Goal: Task Accomplishment & Management: Use online tool/utility

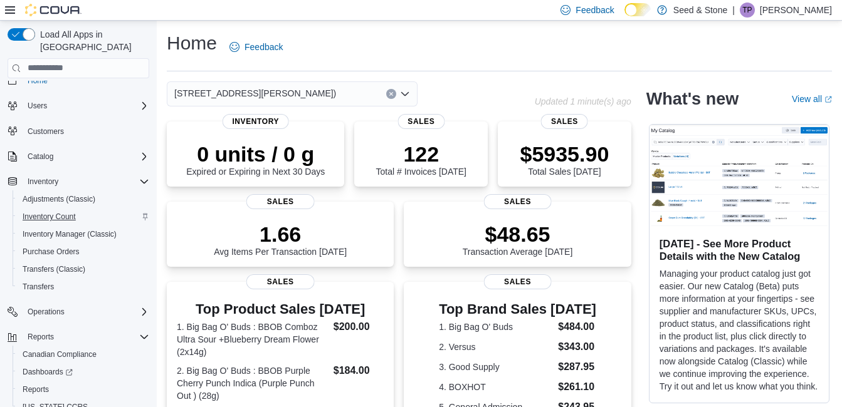
scroll to position [46, 0]
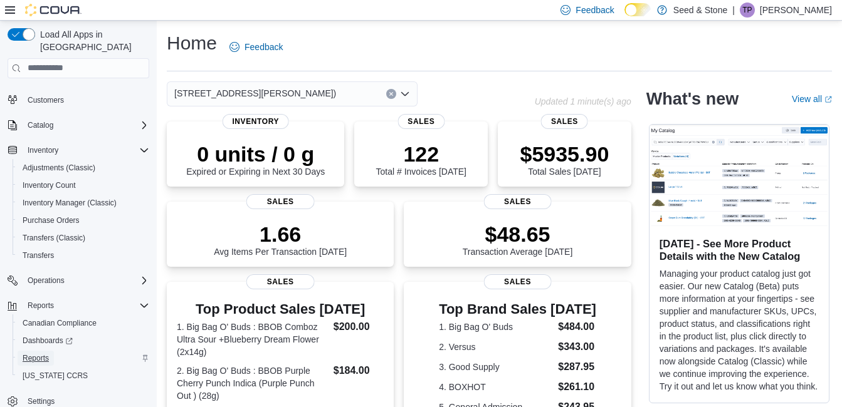
click at [29, 351] on span "Reports" at bounding box center [36, 358] width 26 height 15
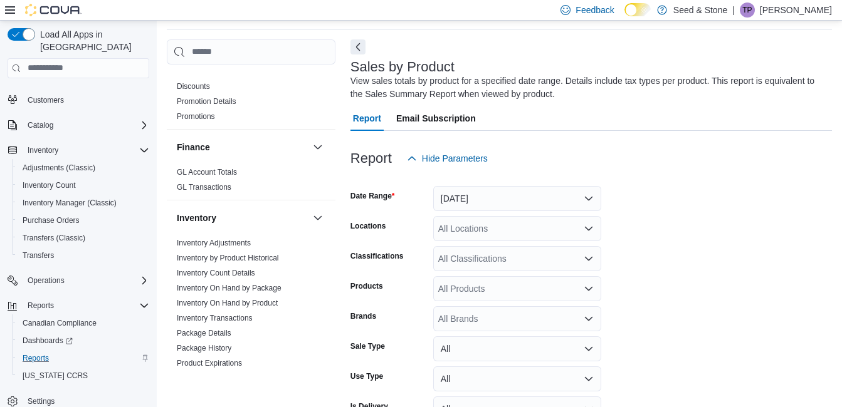
scroll to position [421, 0]
click at [244, 298] on link "Inventory On Hand by Product" at bounding box center [227, 302] width 101 height 9
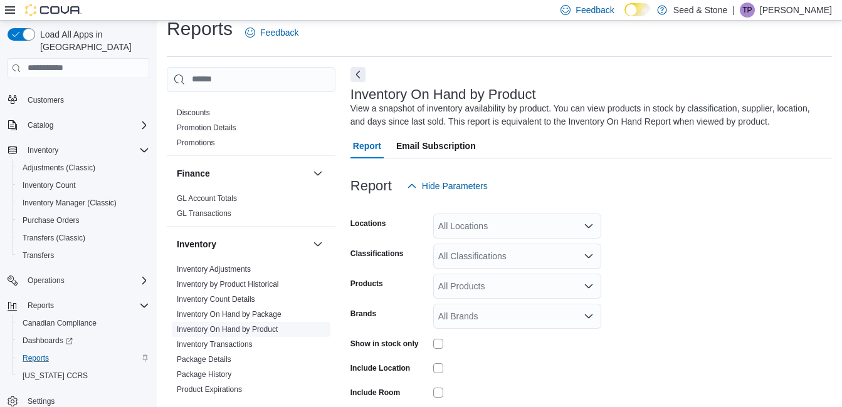
scroll to position [42, 0]
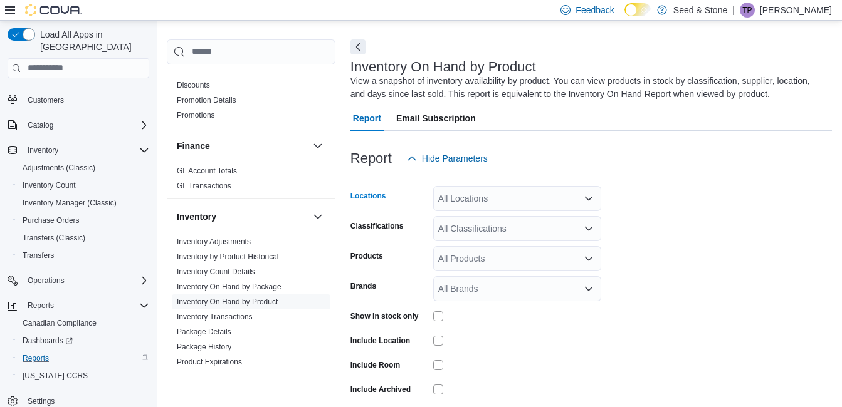
click at [567, 189] on div "All Locations" at bounding box center [517, 198] width 168 height 25
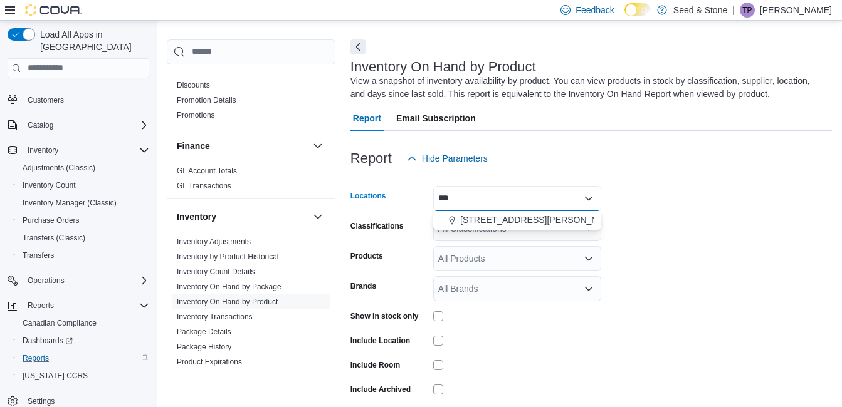
type input "***"
click at [561, 227] on button "[STREET_ADDRESS][PERSON_NAME])" at bounding box center [517, 220] width 168 height 18
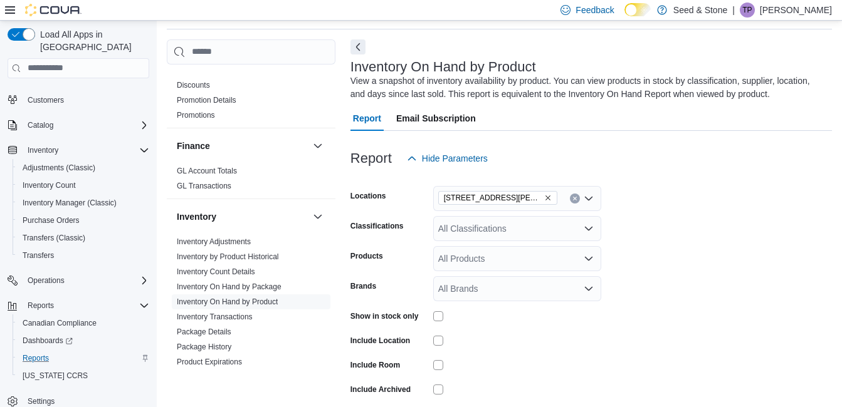
click at [624, 197] on form "Locations [STREET_ADDRESS][PERSON_NAME] (Chilliwack) Classifications All Classi…" at bounding box center [590, 302] width 481 height 263
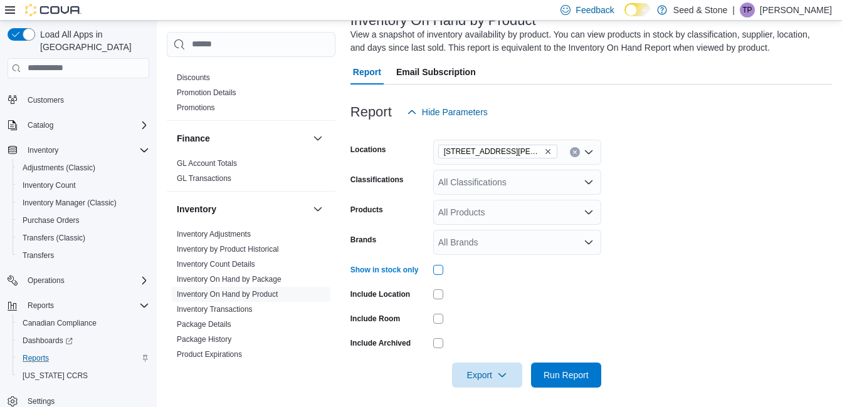
scroll to position [94, 0]
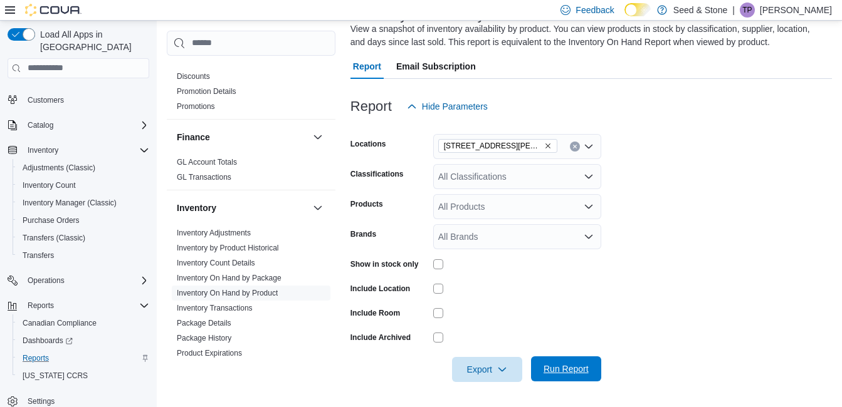
click at [564, 364] on span "Run Report" at bounding box center [565, 369] width 45 height 13
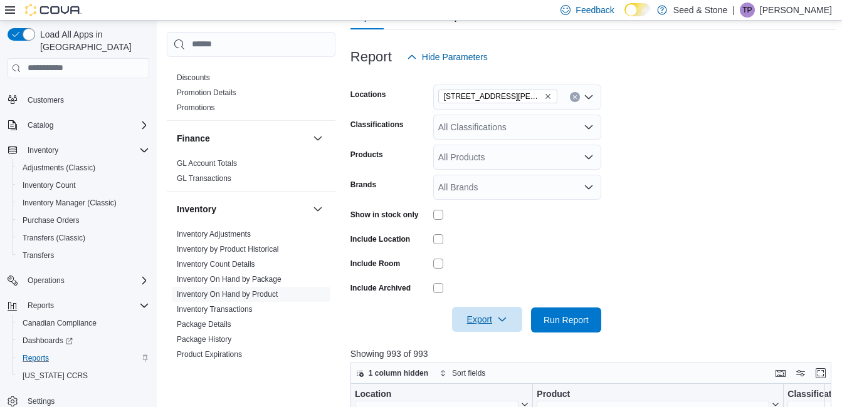
click at [486, 315] on span "Export" at bounding box center [486, 319] width 55 height 25
click at [501, 233] on button "Export to Excel" at bounding box center [488, 245] width 71 height 25
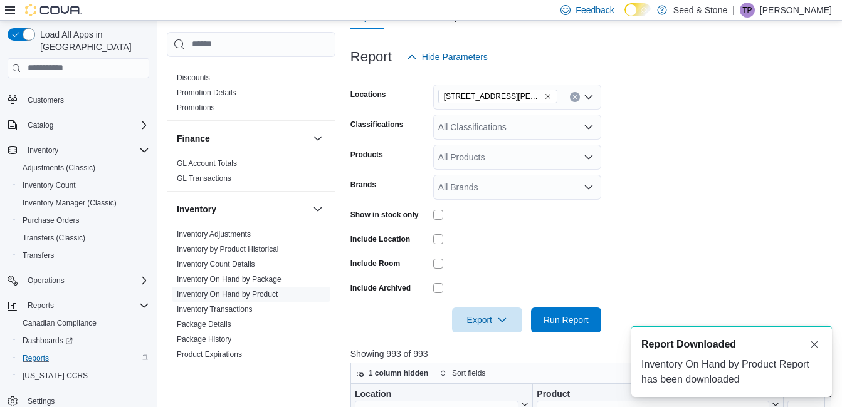
scroll to position [0, 0]
